Goal: Check status: Check status

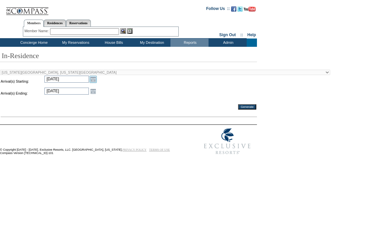
click at [94, 79] on link "Open the calendar popup." at bounding box center [92, 79] width 7 height 7
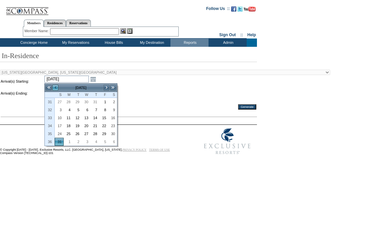
click at [56, 89] on link "<" at bounding box center [55, 87] width 7 height 7
click at [105, 84] on link ">" at bounding box center [106, 87] width 7 height 7
click at [105, 131] on link "29" at bounding box center [103, 133] width 8 height 7
type input "[DATE]"
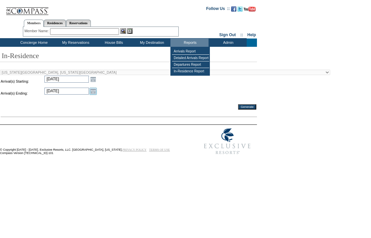
click at [92, 93] on link "Open the calendar popup." at bounding box center [92, 90] width 7 height 7
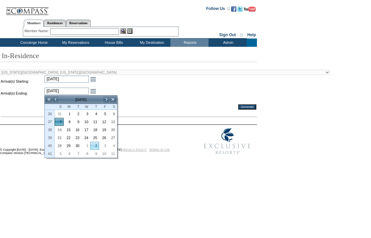
click at [95, 144] on link "2" at bounding box center [94, 145] width 8 height 7
type input "[DATE]"
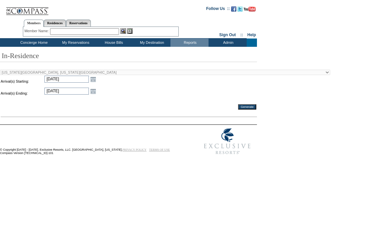
click at [139, 163] on body "Follow Us ::" at bounding box center [184, 118] width 368 height 232
click at [241, 108] on input "Generate" at bounding box center [247, 106] width 18 height 5
